Goal: Information Seeking & Learning: Find specific fact

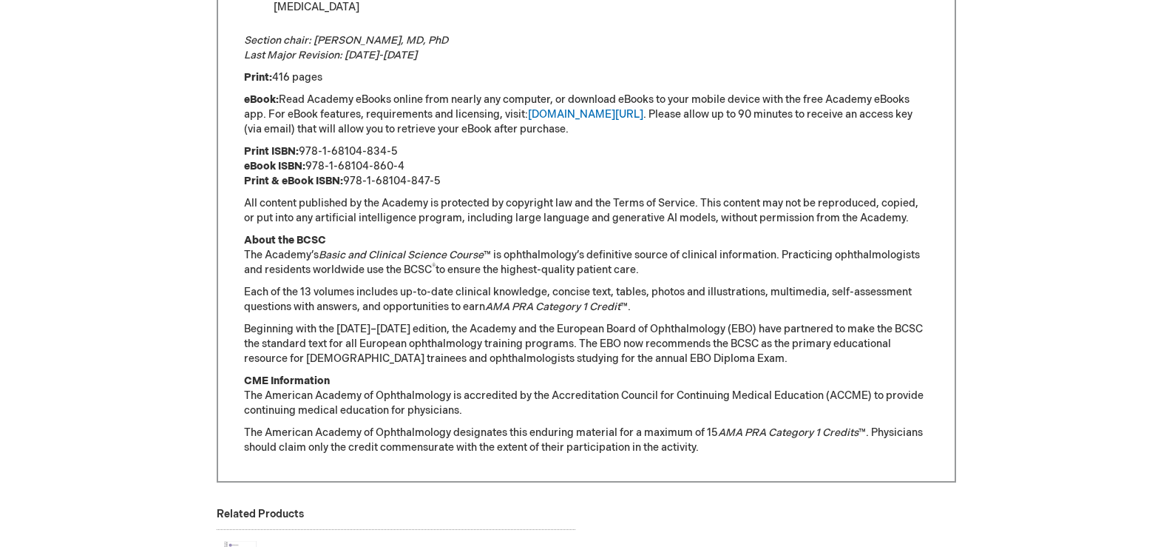
scroll to position [1109, 0]
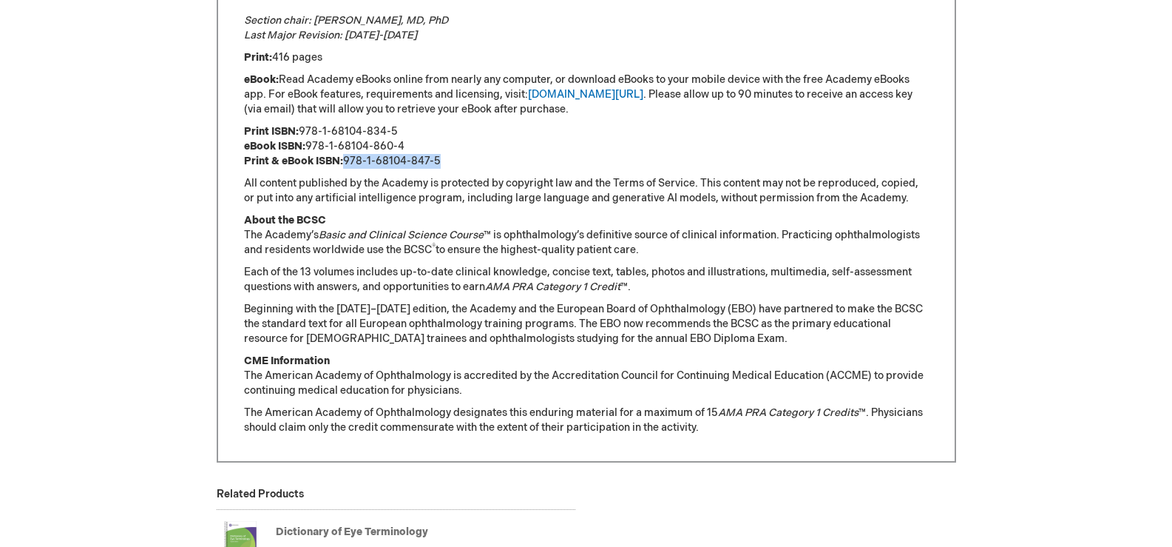
drag, startPoint x: 345, startPoint y: 159, endPoint x: 439, endPoint y: 158, distance: 94.7
click at [439, 158] on p "Print ISBN: 978-1-68104-834-5 eBook ISBN: 978-1-68104-860-4 Print & eBook ISBN:…" at bounding box center [586, 146] width 685 height 44
copy p "978-1-68104-847-5"
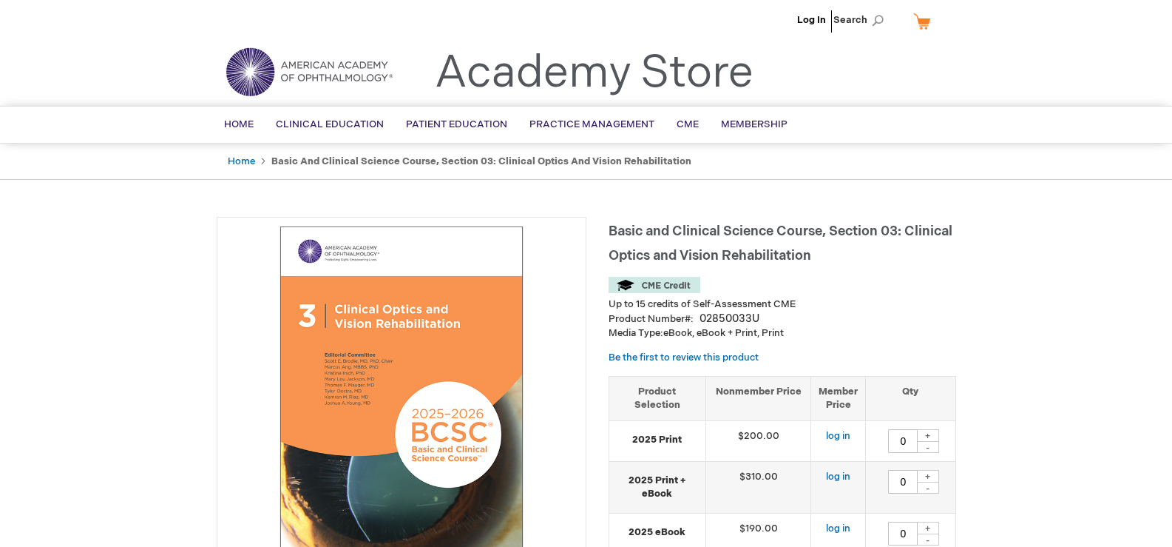
scroll to position [0, 0]
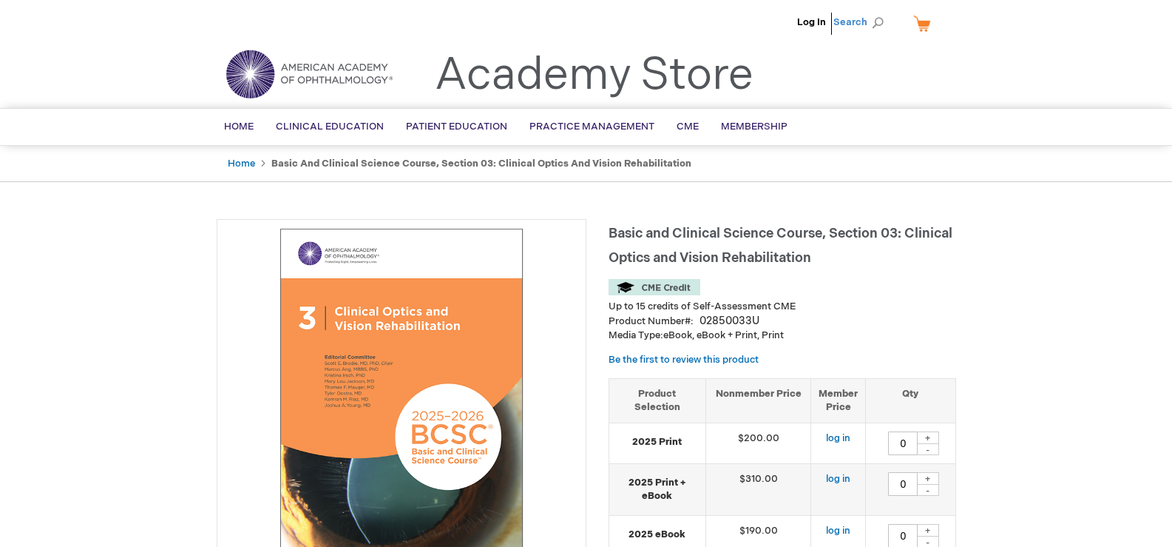
click at [875, 18] on span "Search" at bounding box center [862, 22] width 56 height 30
click at [748, 21] on input "Search" at bounding box center [792, 23] width 153 height 24
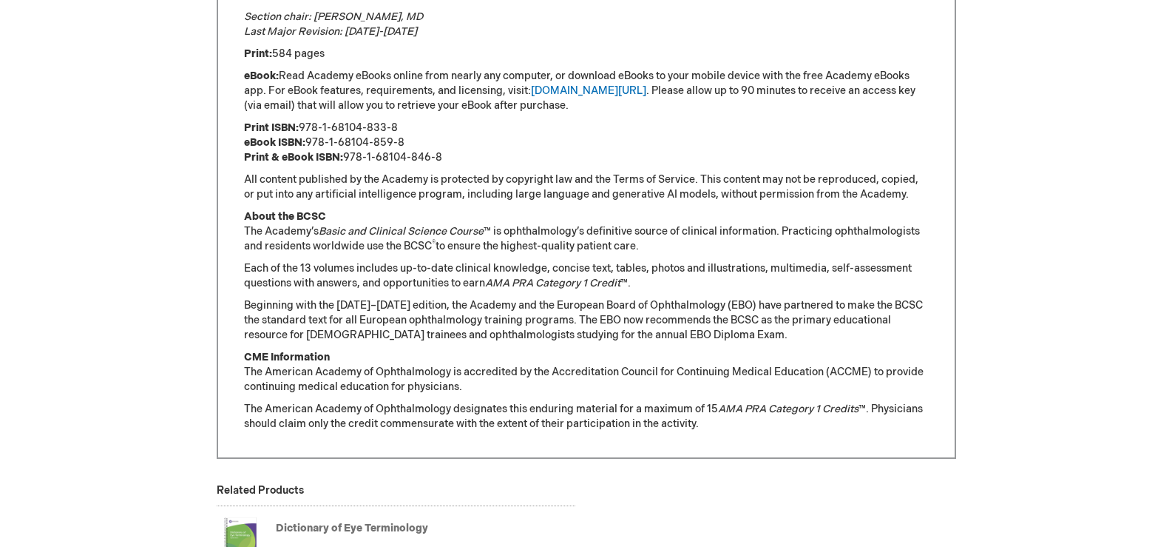
scroll to position [1035, 0]
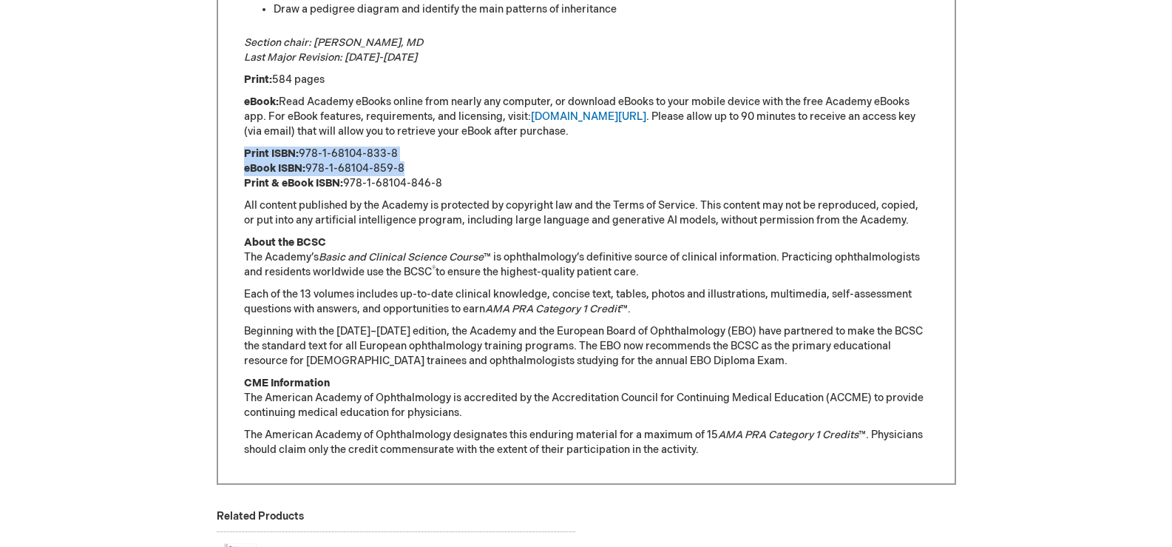
drag, startPoint x: 245, startPoint y: 153, endPoint x: 402, endPoint y: 163, distance: 157.8
click at [402, 163] on p "Print ISBN: 978-1-68104-833-8 eBook ISBN: 978-1-68104-859-8 Print & eBook ISBN:…" at bounding box center [586, 168] width 685 height 44
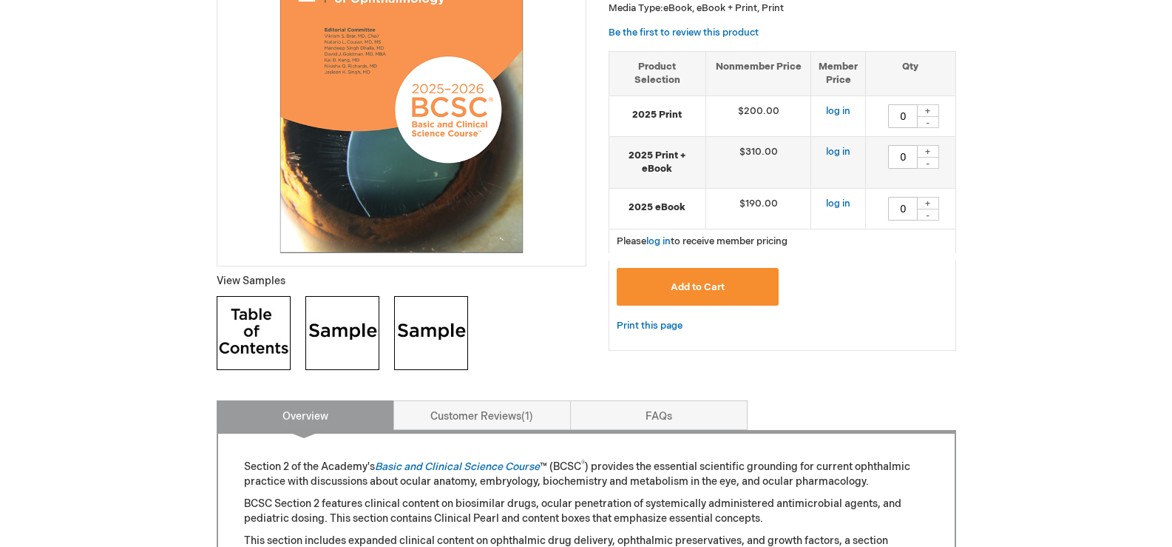
scroll to position [74, 0]
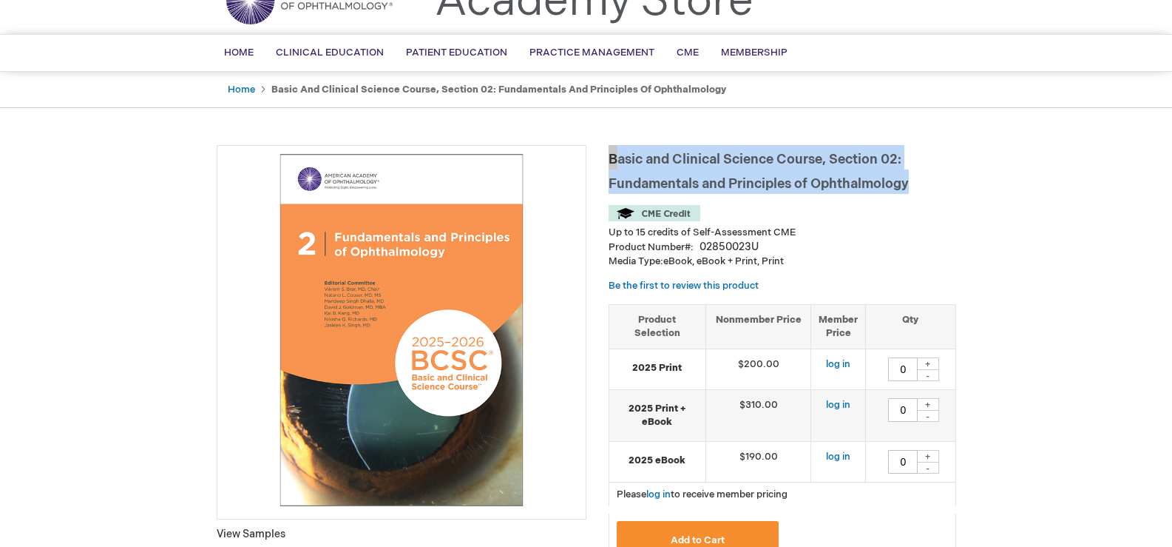
drag, startPoint x: 610, startPoint y: 157, endPoint x: 910, endPoint y: 189, distance: 301.2
click at [909, 189] on span "Basic and Clinical Science Course, Section 02: Fundamentals and Principles of O…" at bounding box center [759, 172] width 300 height 40
copy span "Basic and Clinical Science Course, Section 02: Fundamentals and Principles of O…"
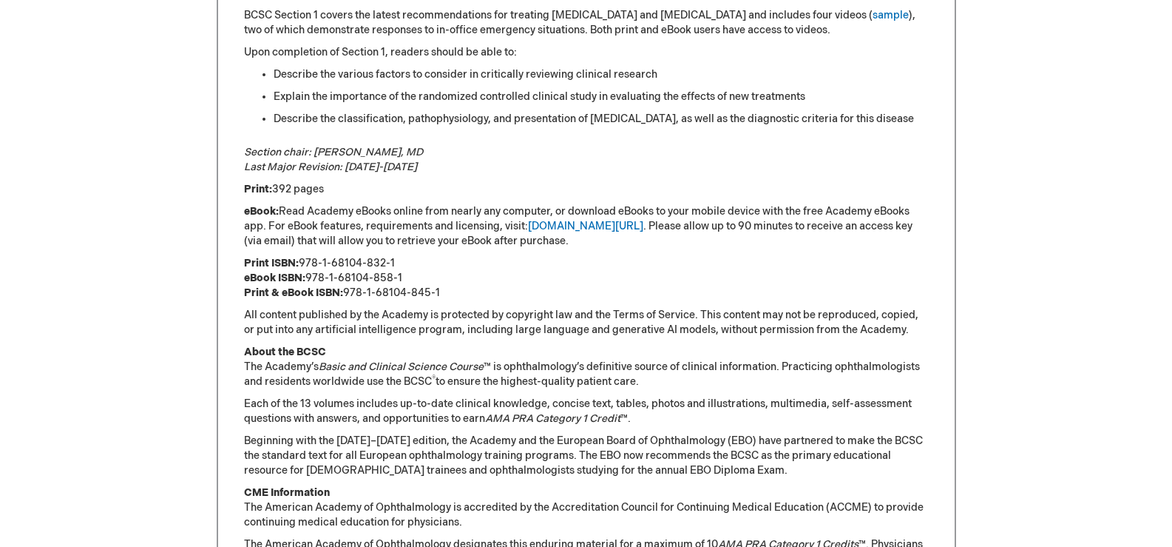
scroll to position [961, 0]
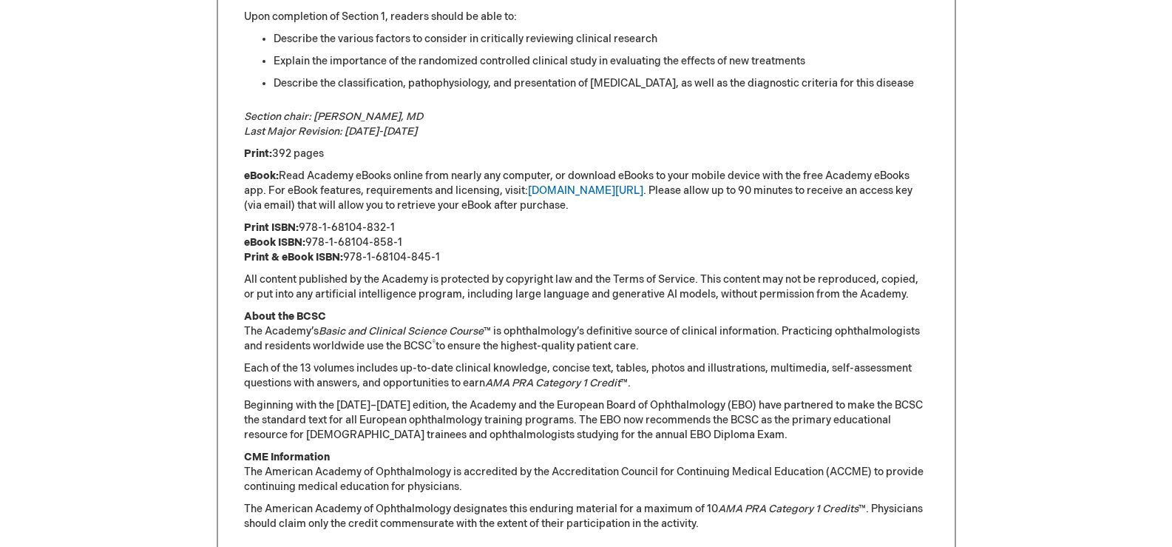
click at [312, 241] on p "Print ISBN: 978-1-68104-832-1 eBook ISBN: 978-1-68104-858-1 Print & eBook ISBN:…" at bounding box center [586, 242] width 685 height 44
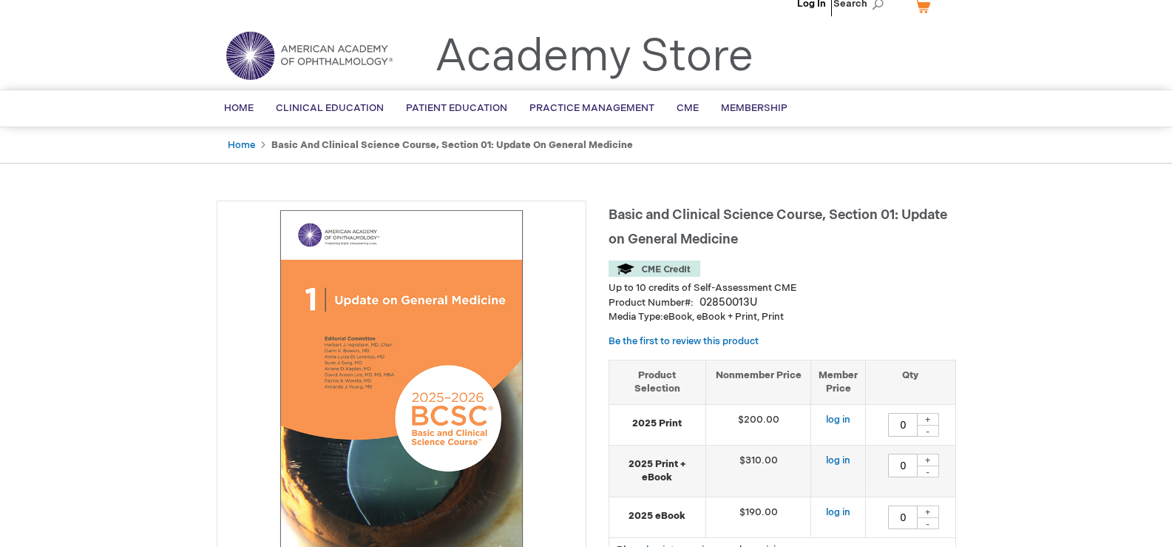
scroll to position [74, 0]
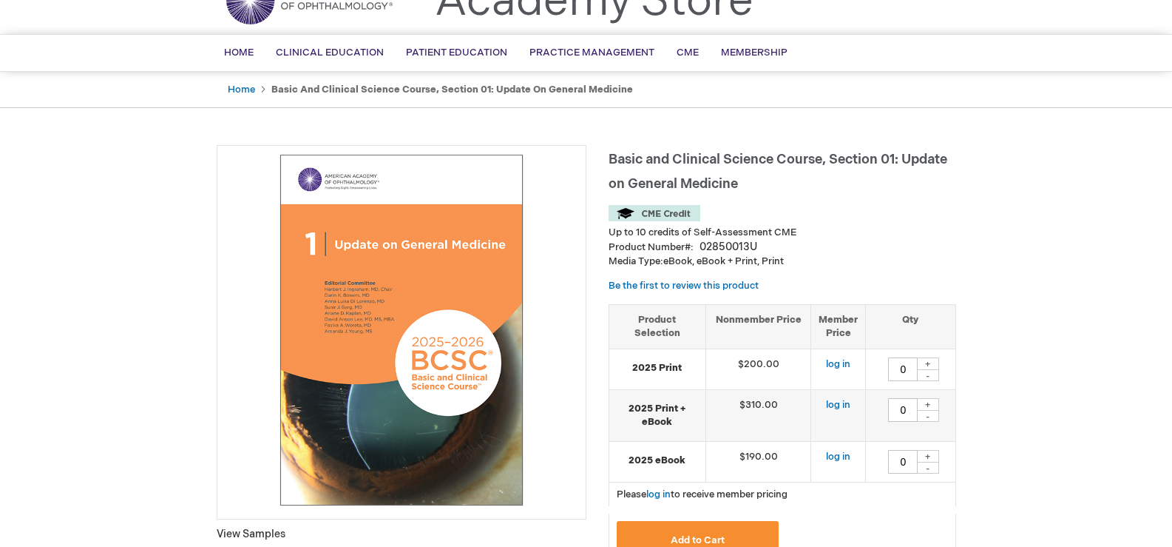
click at [612, 157] on span "Basic and Clinical Science Course, Section 01: Update on General Medicine" at bounding box center [778, 172] width 339 height 40
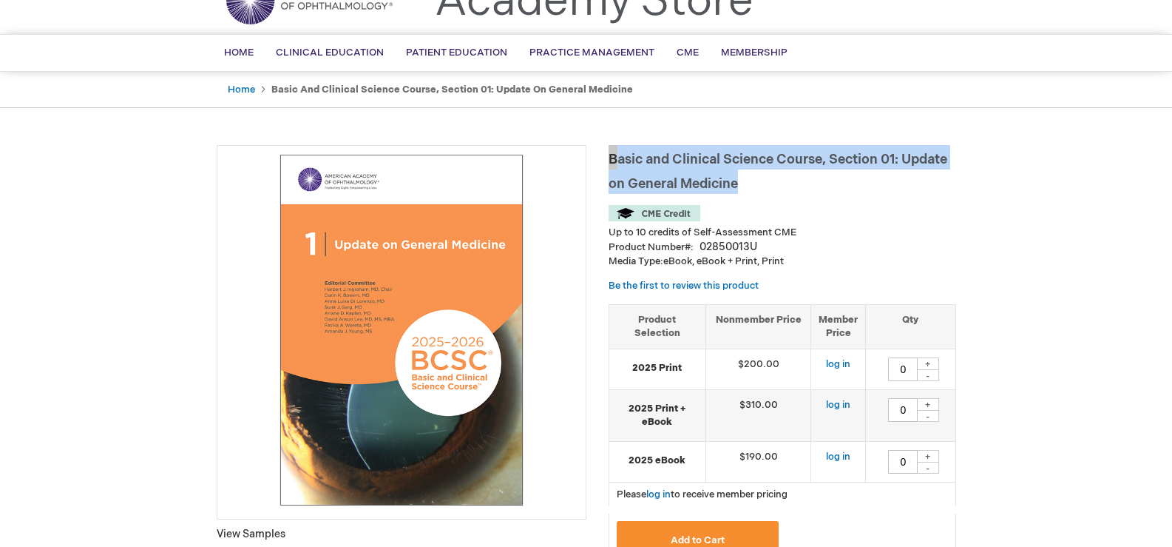
drag, startPoint x: 612, startPoint y: 160, endPoint x: 738, endPoint y: 186, distance: 129.1
click at [738, 186] on span "Basic and Clinical Science Course, Section 01: Update on General Medicine" at bounding box center [778, 172] width 339 height 40
copy span "Basic and Clinical Science Course, Section 01: Update on General Medicine"
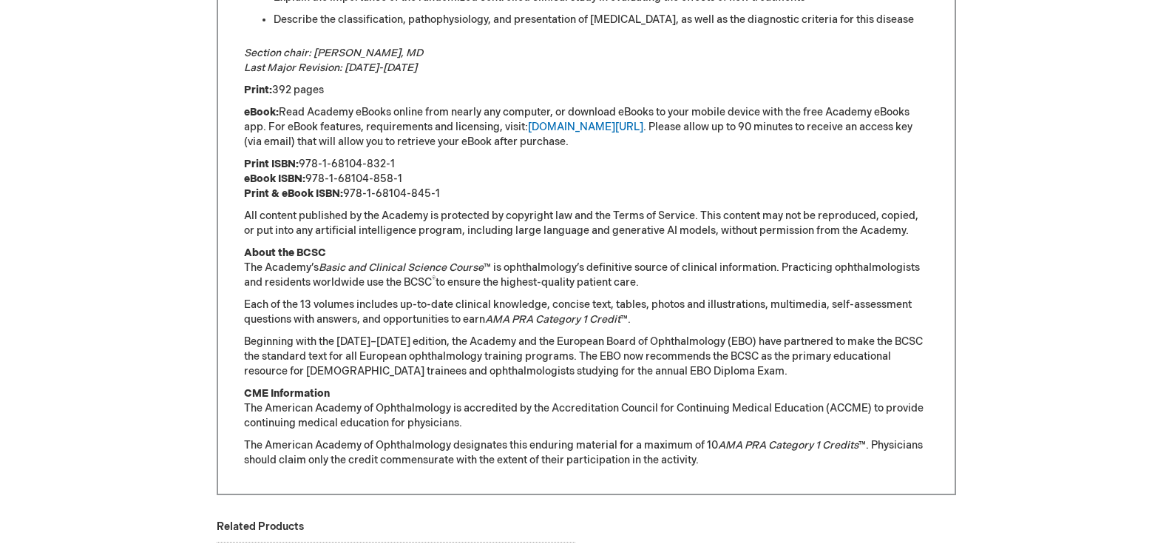
scroll to position [1035, 0]
